Goal: Complete application form

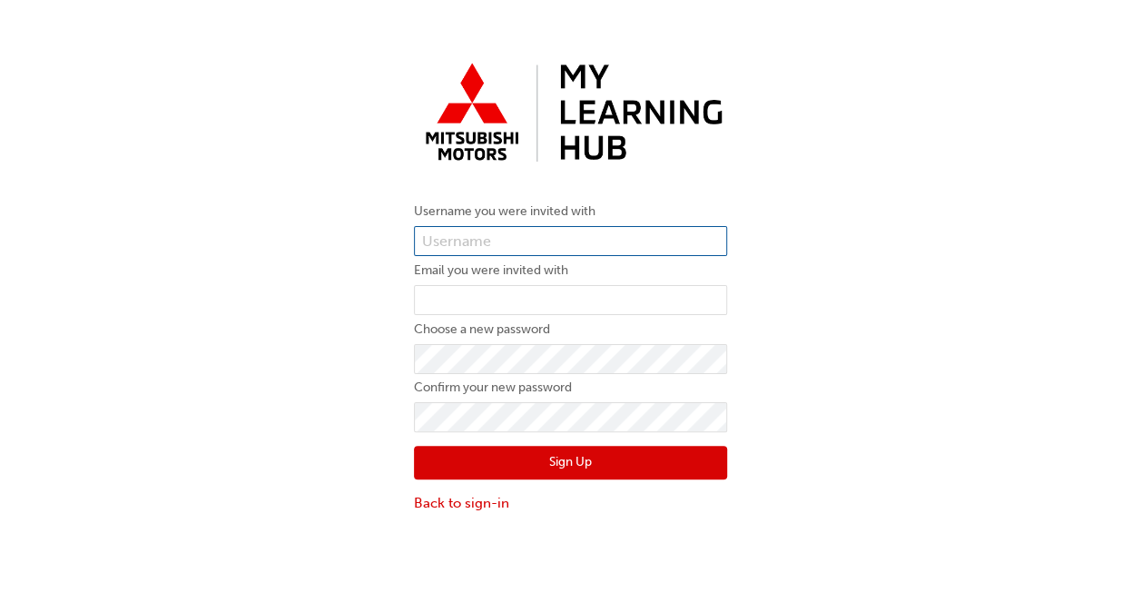
click at [489, 234] on input "text" at bounding box center [570, 241] width 313 height 31
paste input "0005992686"
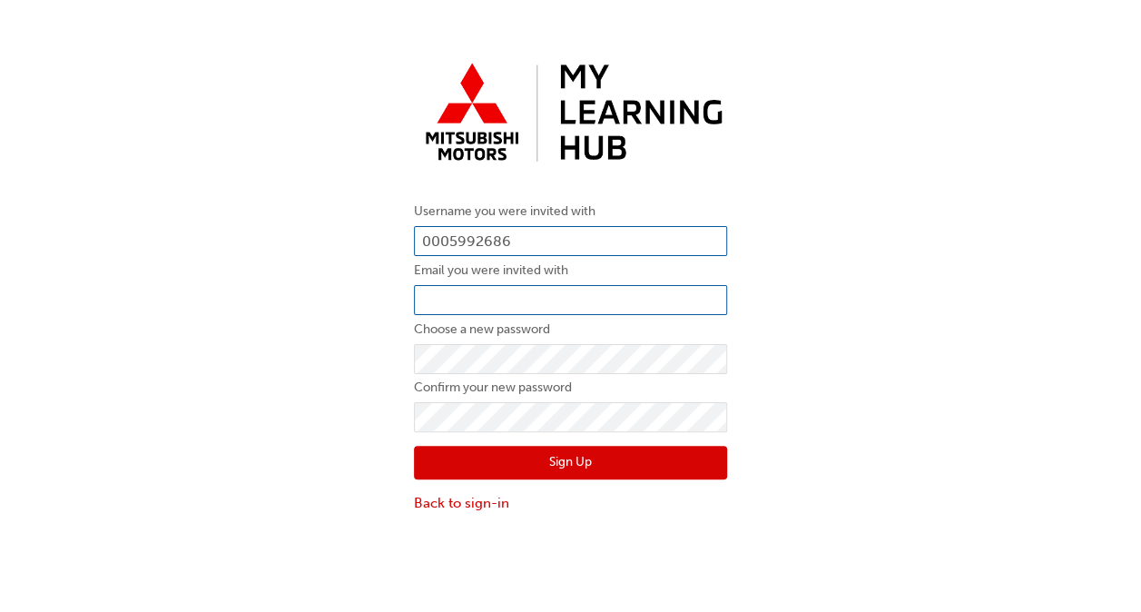
type input "0005992686"
click at [484, 296] on input "email" at bounding box center [570, 300] width 313 height 31
type input "leon.yeates@bcmauto.com.au"
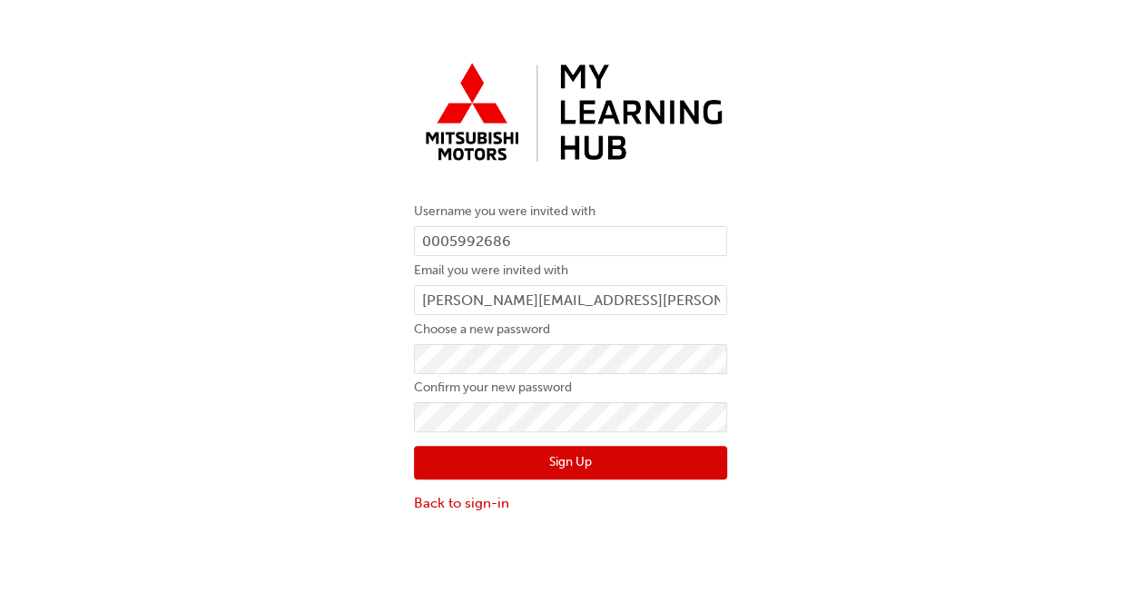
click at [587, 463] on button "Sign Up" at bounding box center [570, 463] width 313 height 34
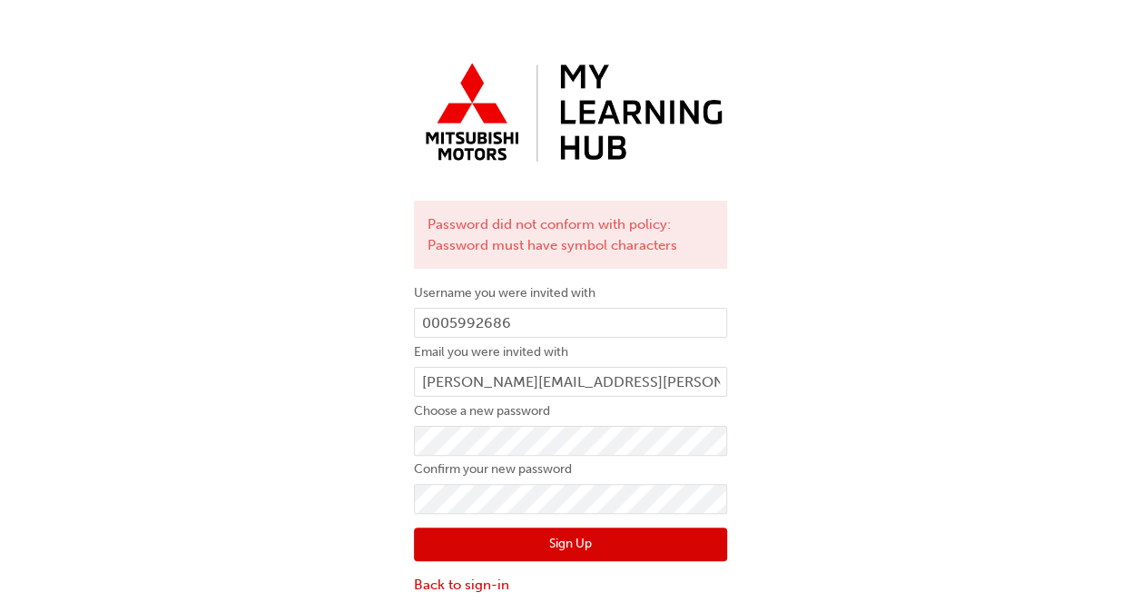
click at [590, 546] on button "Sign Up" at bounding box center [570, 544] width 313 height 34
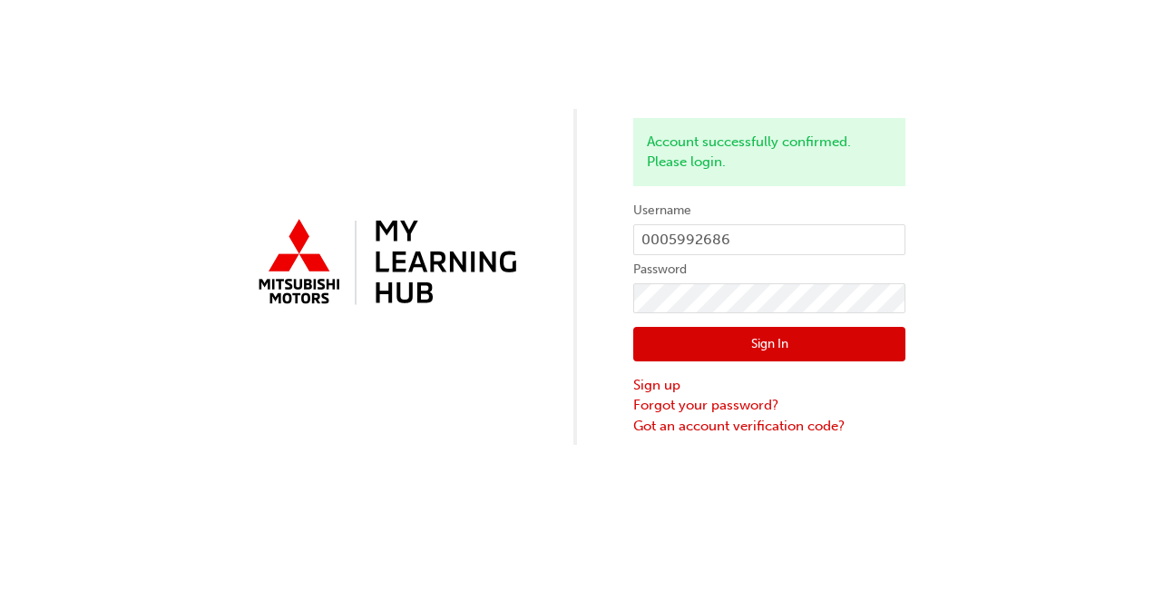
click at [803, 348] on button "Sign In" at bounding box center [769, 344] width 272 height 34
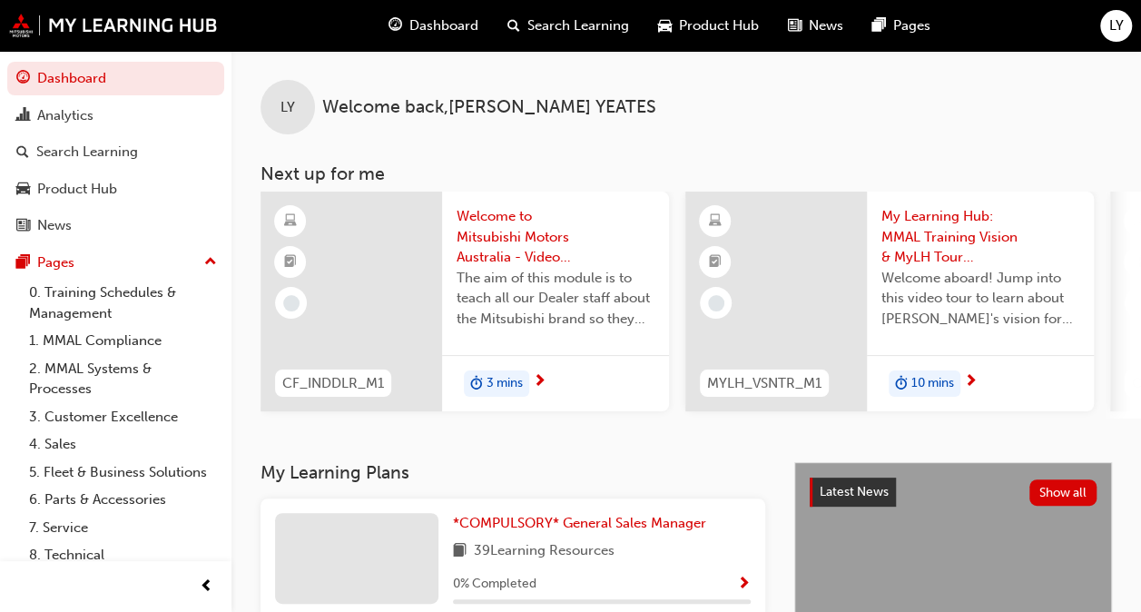
scroll to position [31, 0]
